Goal: Transaction & Acquisition: Purchase product/service

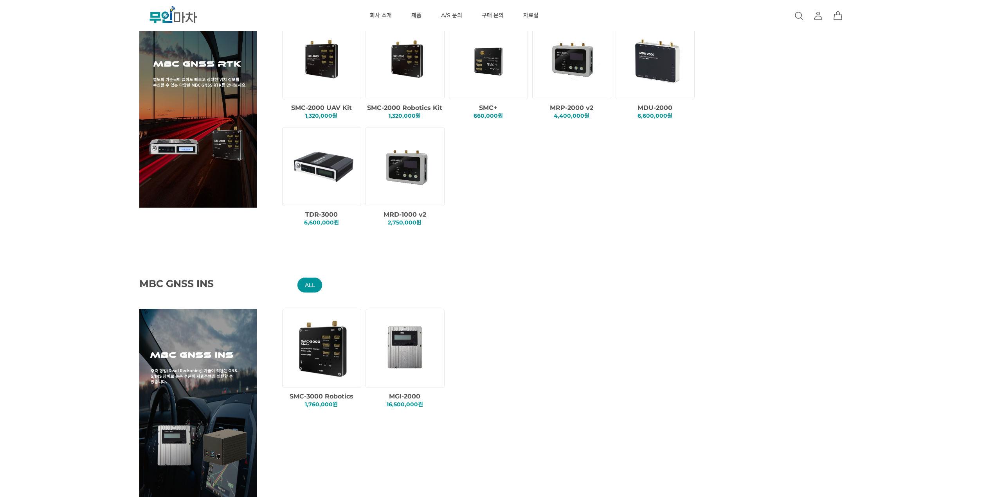
scroll to position [117, 0]
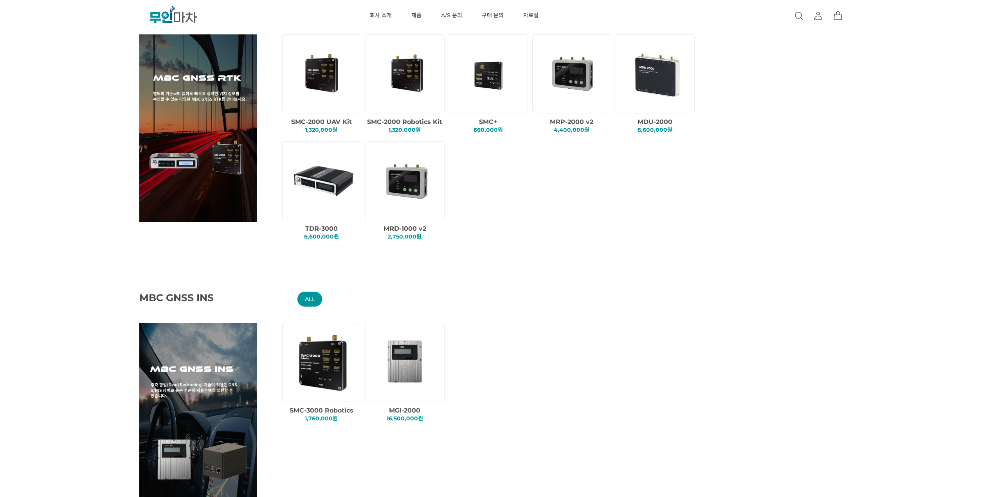
click at [323, 85] on img at bounding box center [322, 73] width 67 height 67
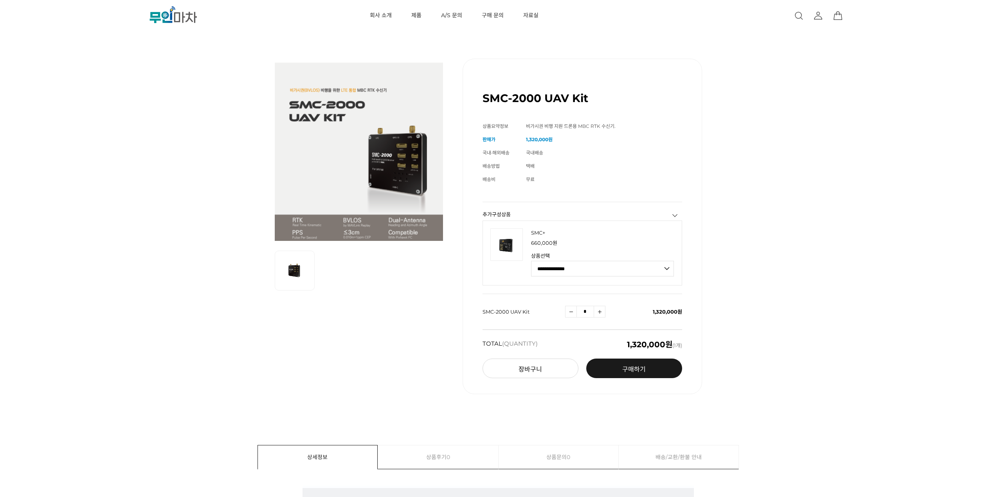
click at [564, 272] on select "**********" at bounding box center [602, 269] width 143 height 16
click at [752, 155] on div "SMC-2000 UAV Kit (해외배송 가능상품) 기본 정보 상품명 SMC-2000 UAV Kit 상품요약정보 비가시권 비행 지원 드론용 M…" at bounding box center [498, 226] width 896 height 375
drag, startPoint x: 484, startPoint y: 101, endPoint x: 598, endPoint y: 93, distance: 114.9
click at [598, 93] on div "SMC-2000 UAV Kit (해외배송 가능상품)" at bounding box center [582, 95] width 200 height 33
copy h1 "SMC-2000 UAV Kit"
